Goal: Task Accomplishment & Management: Manage account settings

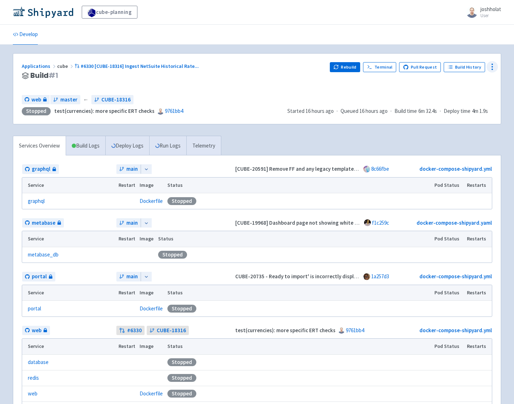
click at [495, 68] on icon at bounding box center [492, 66] width 9 height 9
click at [462, 84] on span "Configure" at bounding box center [453, 83] width 22 height 10
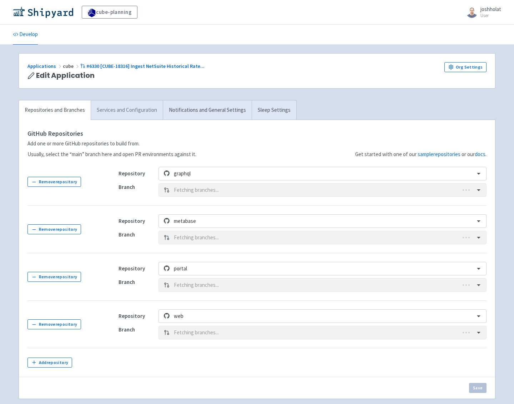
click at [111, 108] on link "Services and Configuration" at bounding box center [127, 110] width 72 height 20
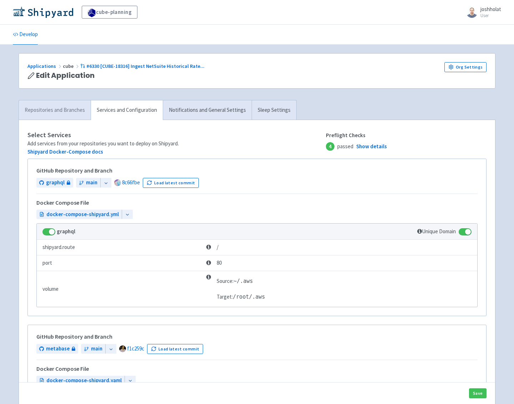
click at [74, 108] on link "Repositories and Branches" at bounding box center [55, 110] width 72 height 20
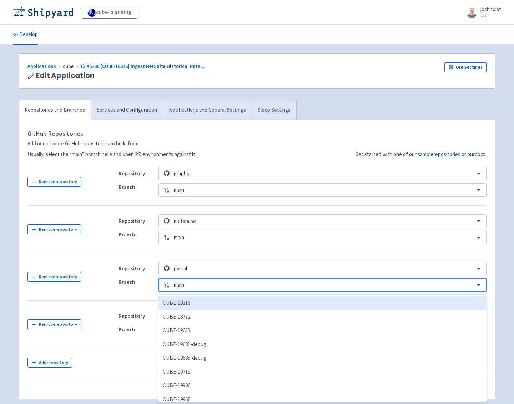
click at [192, 287] on div at bounding box center [322, 285] width 297 height 10
click at [215, 305] on div "CUBE-18316" at bounding box center [323, 303] width 328 height 14
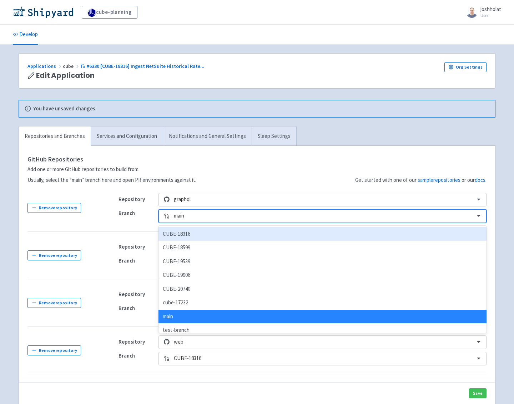
click at [185, 219] on div at bounding box center [322, 216] width 297 height 10
click at [207, 237] on div "CUBE-18316" at bounding box center [323, 234] width 328 height 14
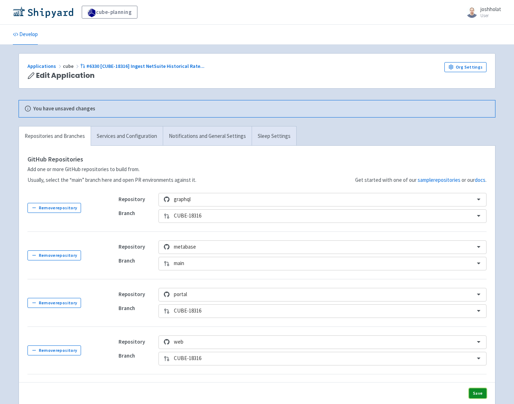
click at [474, 394] on button "Save" at bounding box center [477, 393] width 17 height 10
